Goal: Find specific page/section: Find specific page/section

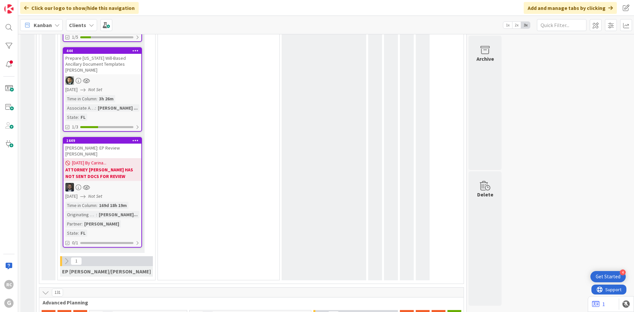
scroll to position [143, 0]
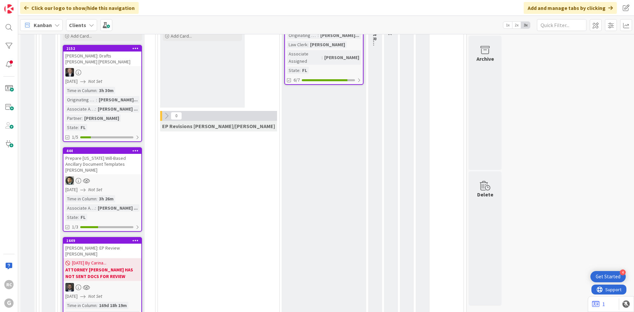
click at [103, 154] on div "Prepare [US_STATE] Will-Based Ancillary Document Templates [PERSON_NAME]" at bounding box center [102, 164] width 78 height 20
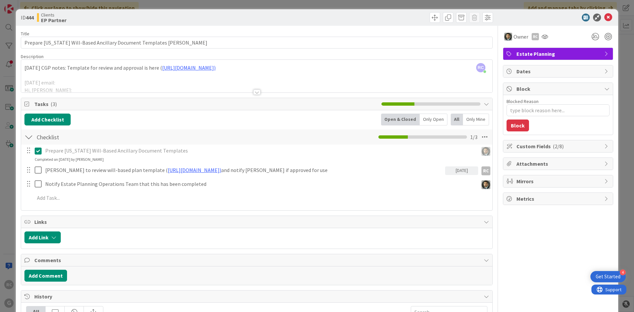
click at [252, 95] on div "Title 61 / 128 Prepare [US_STATE] Will-Based Ancillary Document Templates [PERS…" at bounding box center [257, 256] width 472 height 460
click at [253, 93] on div at bounding box center [256, 91] width 7 height 5
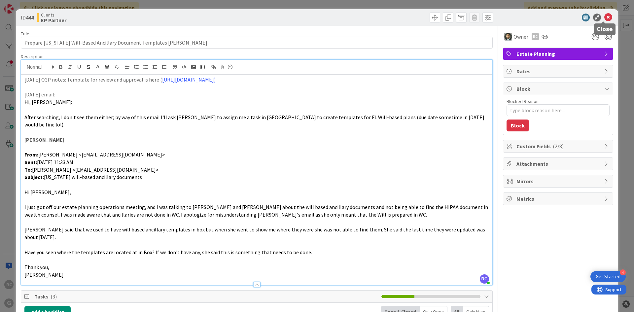
click at [606, 17] on icon at bounding box center [608, 18] width 8 height 8
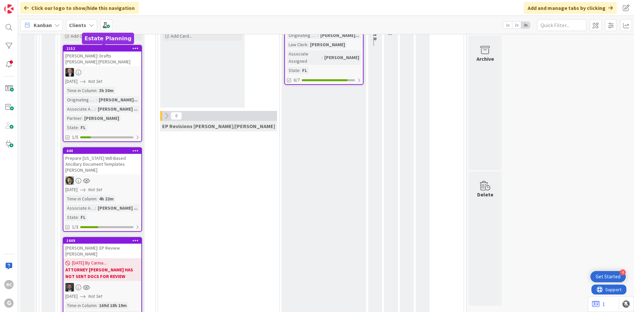
click at [108, 50] on div "2152" at bounding box center [103, 48] width 75 height 5
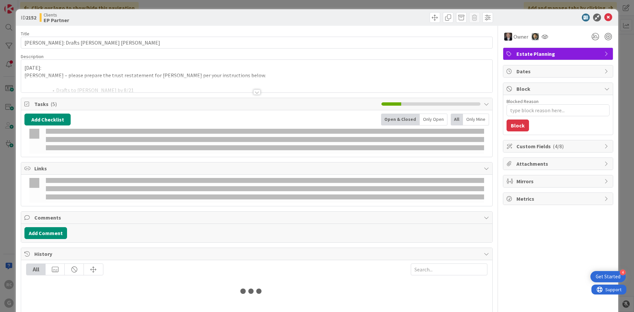
type textarea "x"
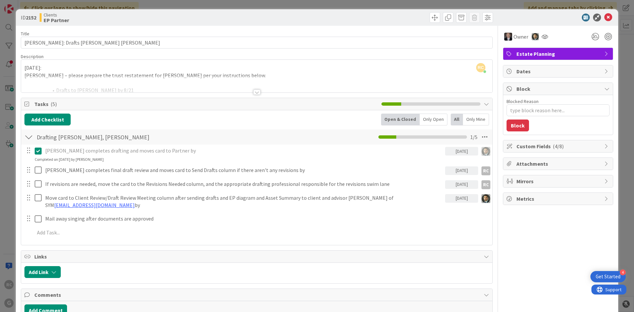
click at [256, 91] on div at bounding box center [256, 91] width 7 height 5
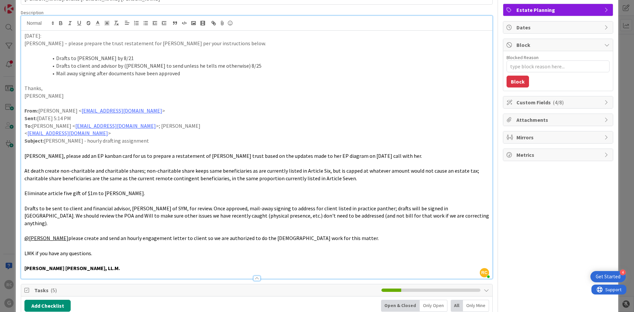
scroll to position [33, 0]
